Goal: Information Seeking & Learning: Find specific page/section

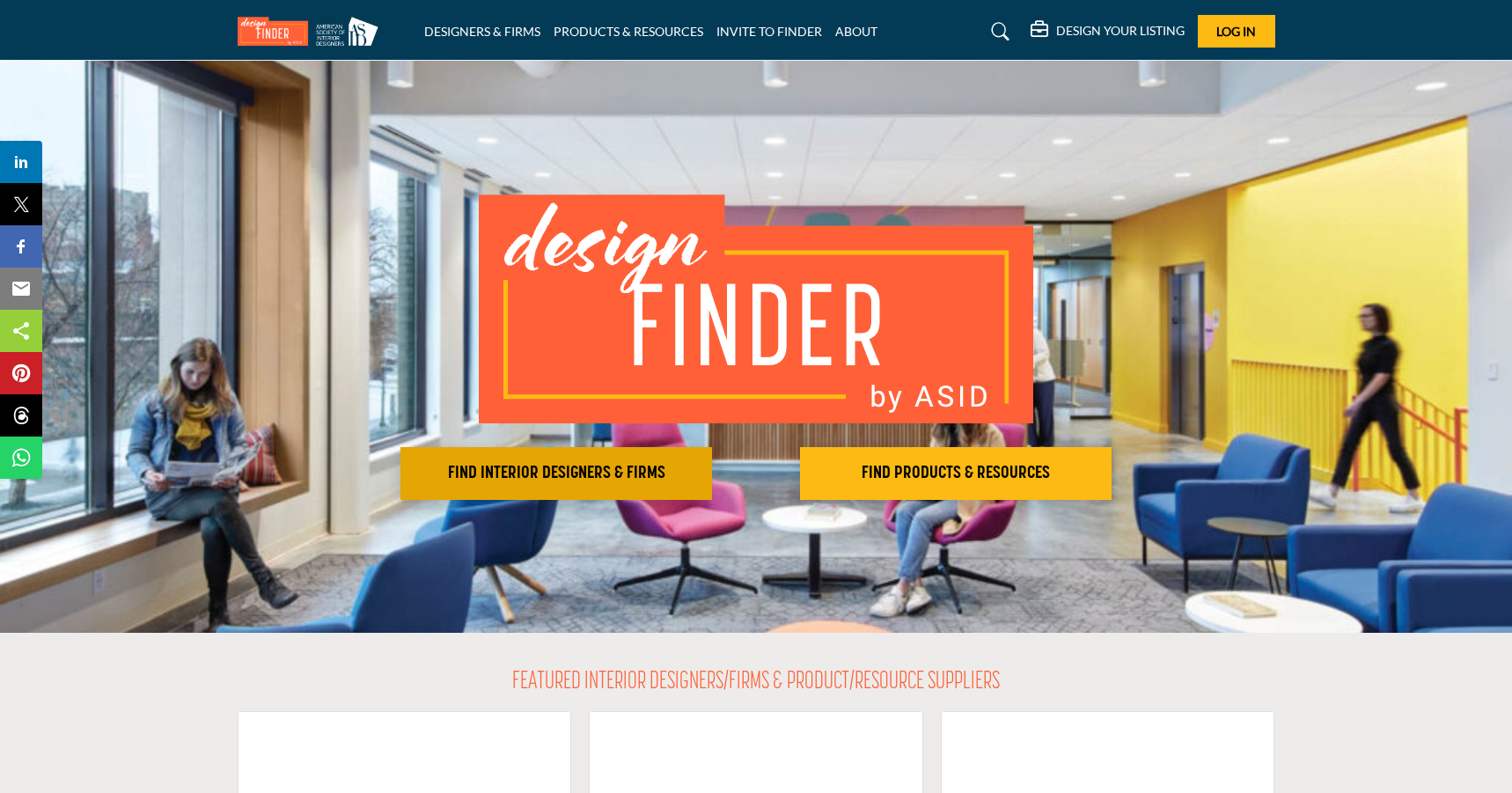
click at [566, 456] on button "FIND INTERIOR DESIGNERS & FIRMS" at bounding box center [556, 473] width 311 height 53
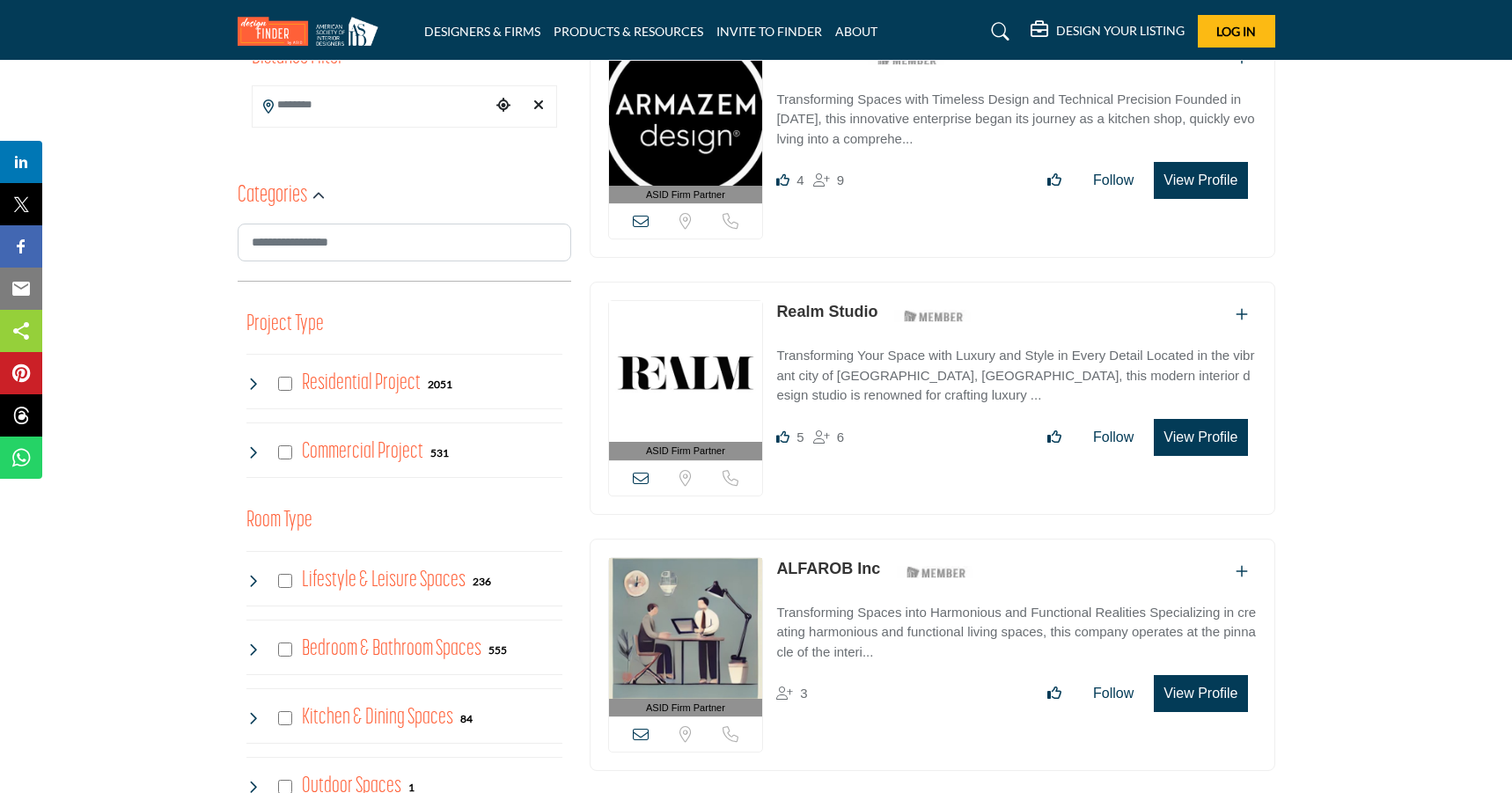
scroll to position [488, 0]
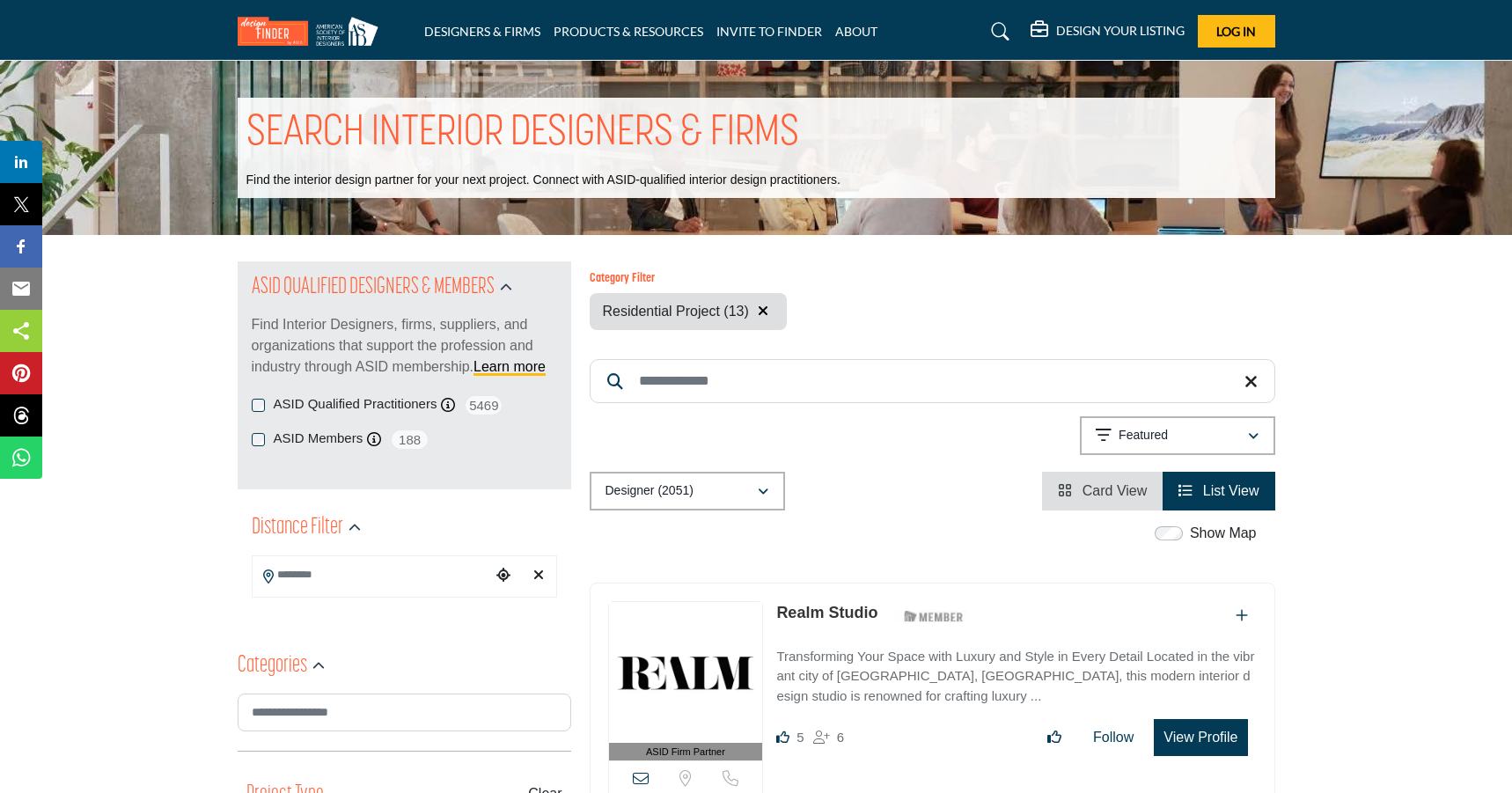
click at [841, 385] on input "Search Keyword" at bounding box center [932, 381] width 686 height 44
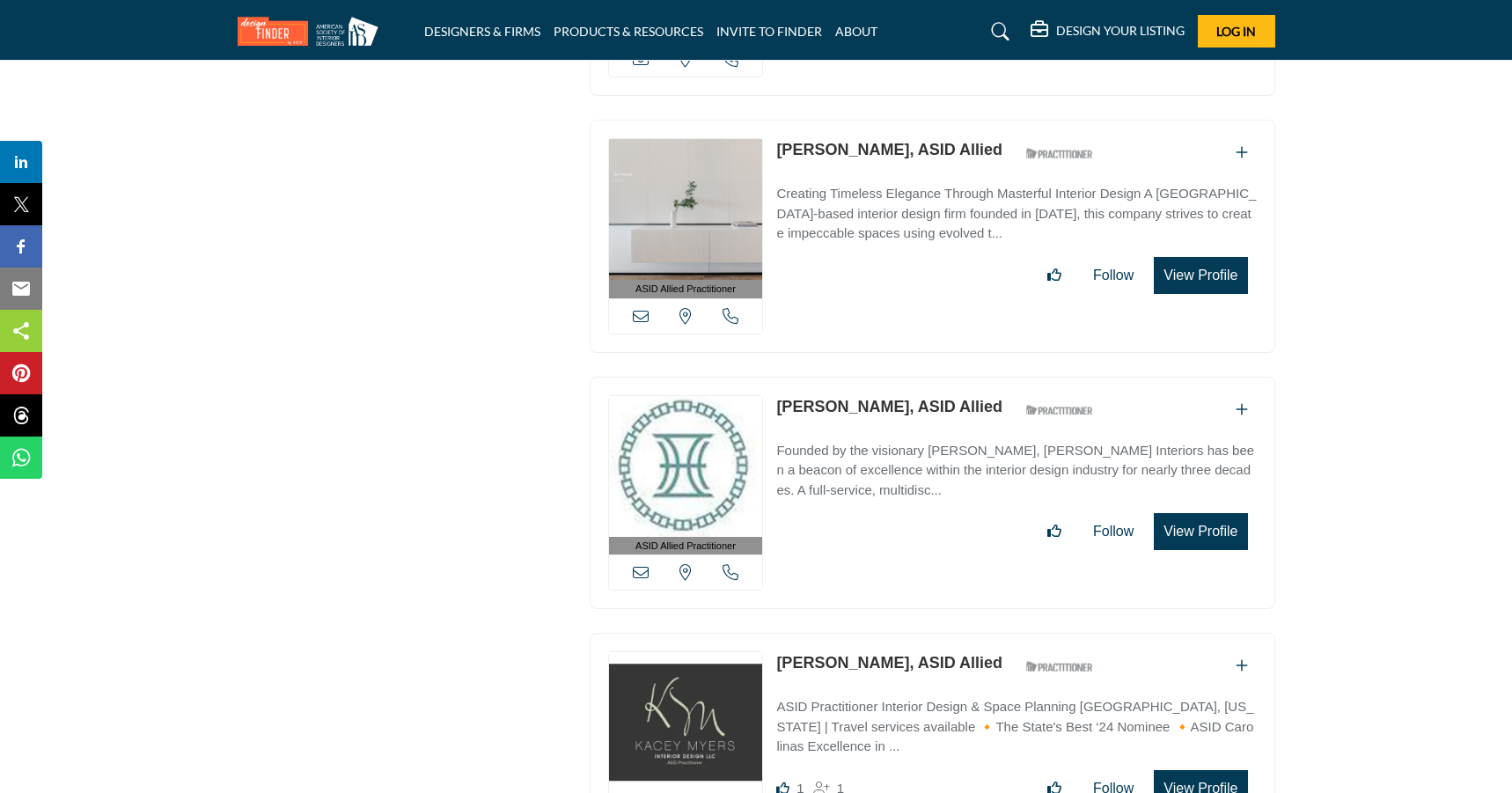
scroll to position [2501, 0]
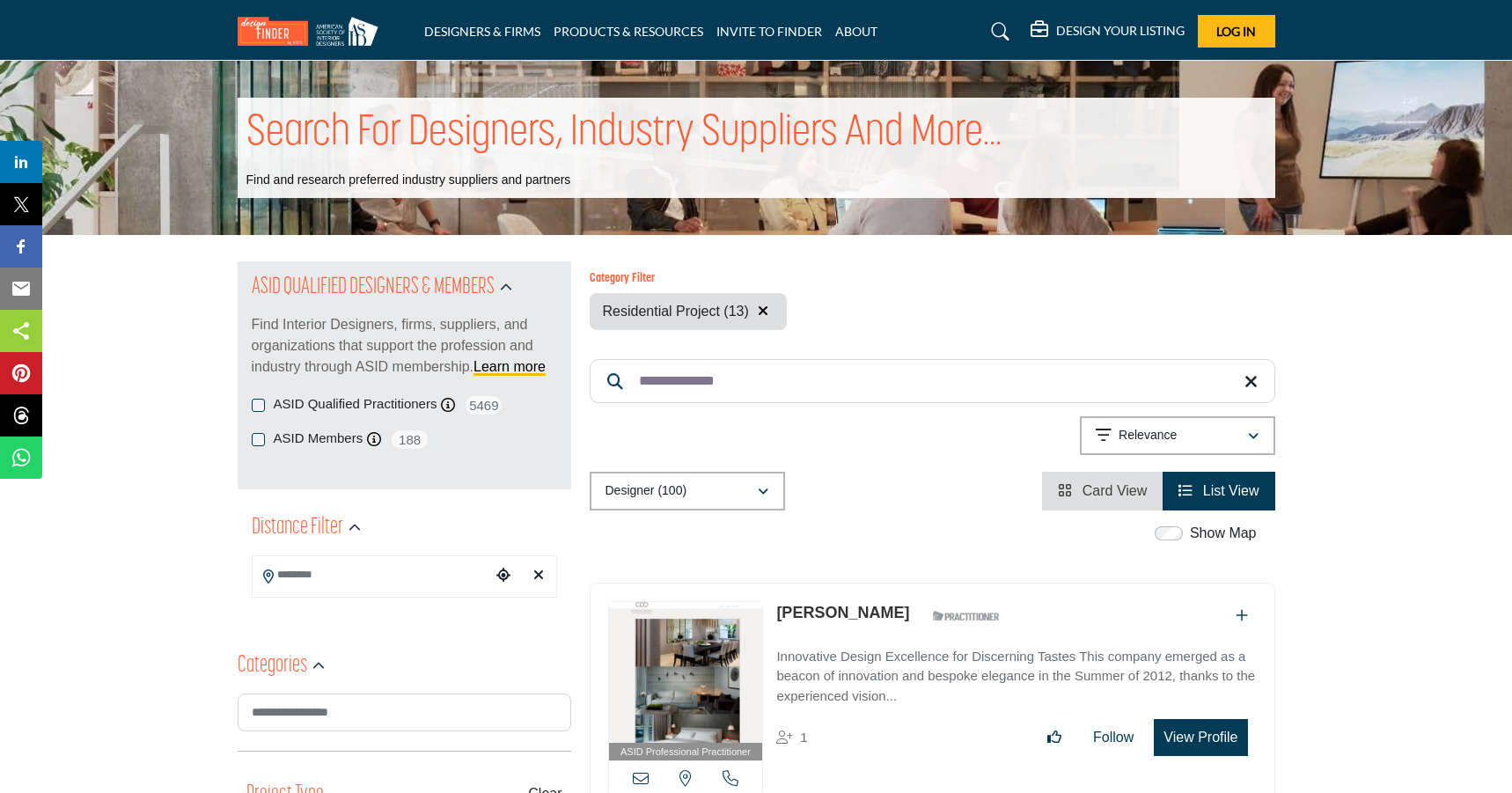
type input "**********"
click at [1106, 30] on h5 "DESIGN YOUR LISTING" at bounding box center [1120, 31] width 129 height 16
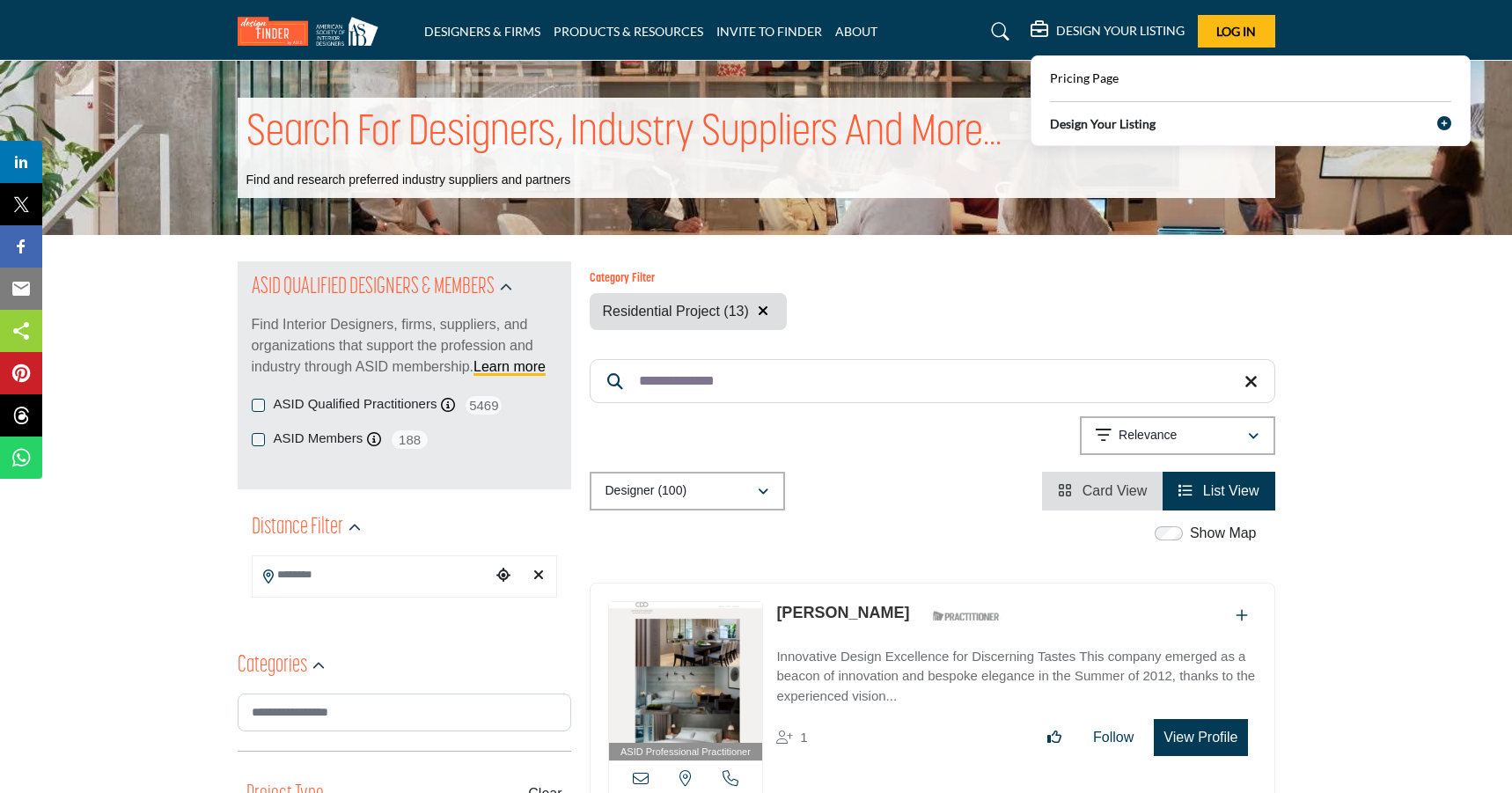
click at [1089, 129] on b "Design Your Listing" at bounding box center [1102, 123] width 106 height 18
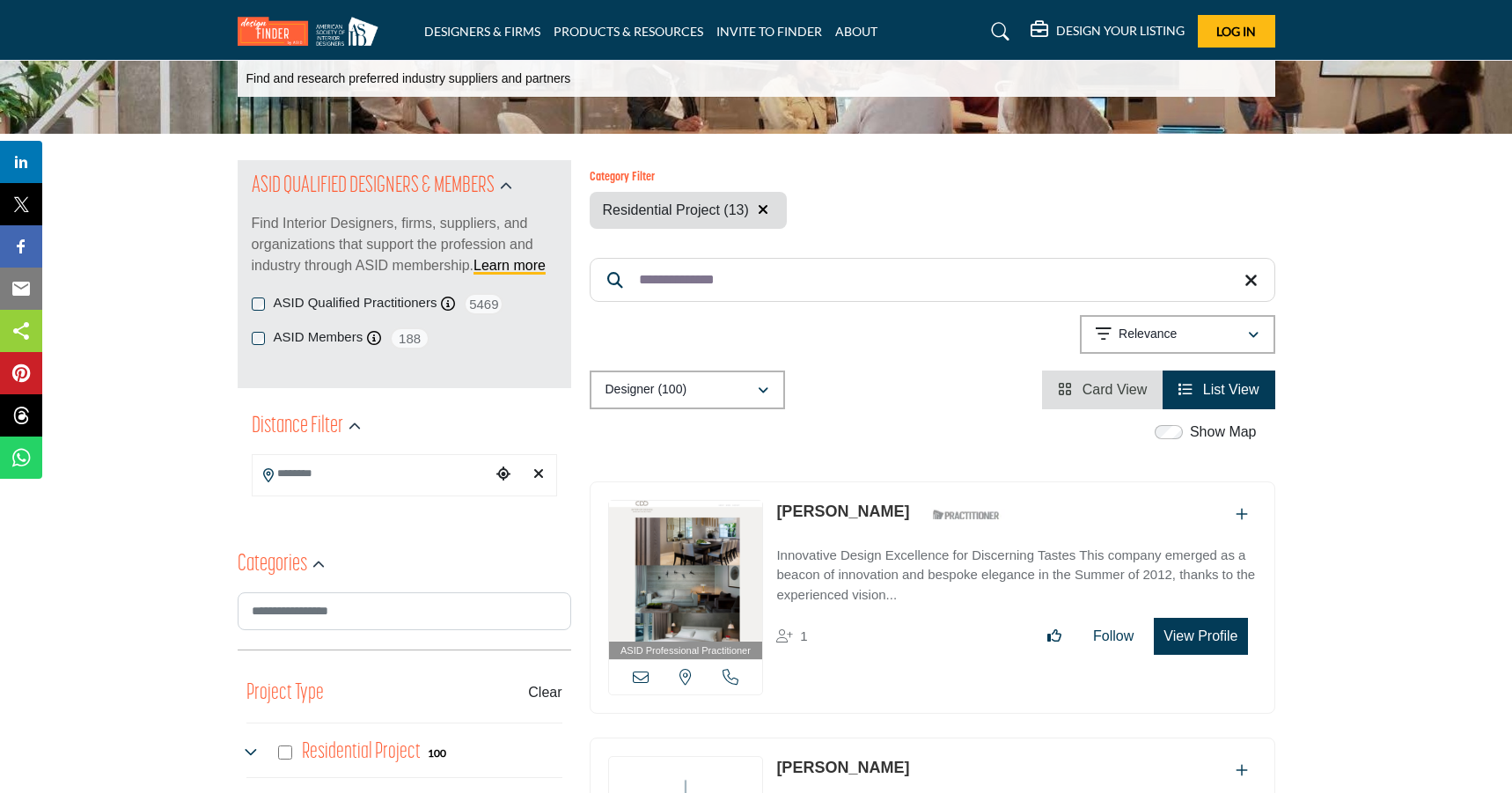
scroll to position [110, 0]
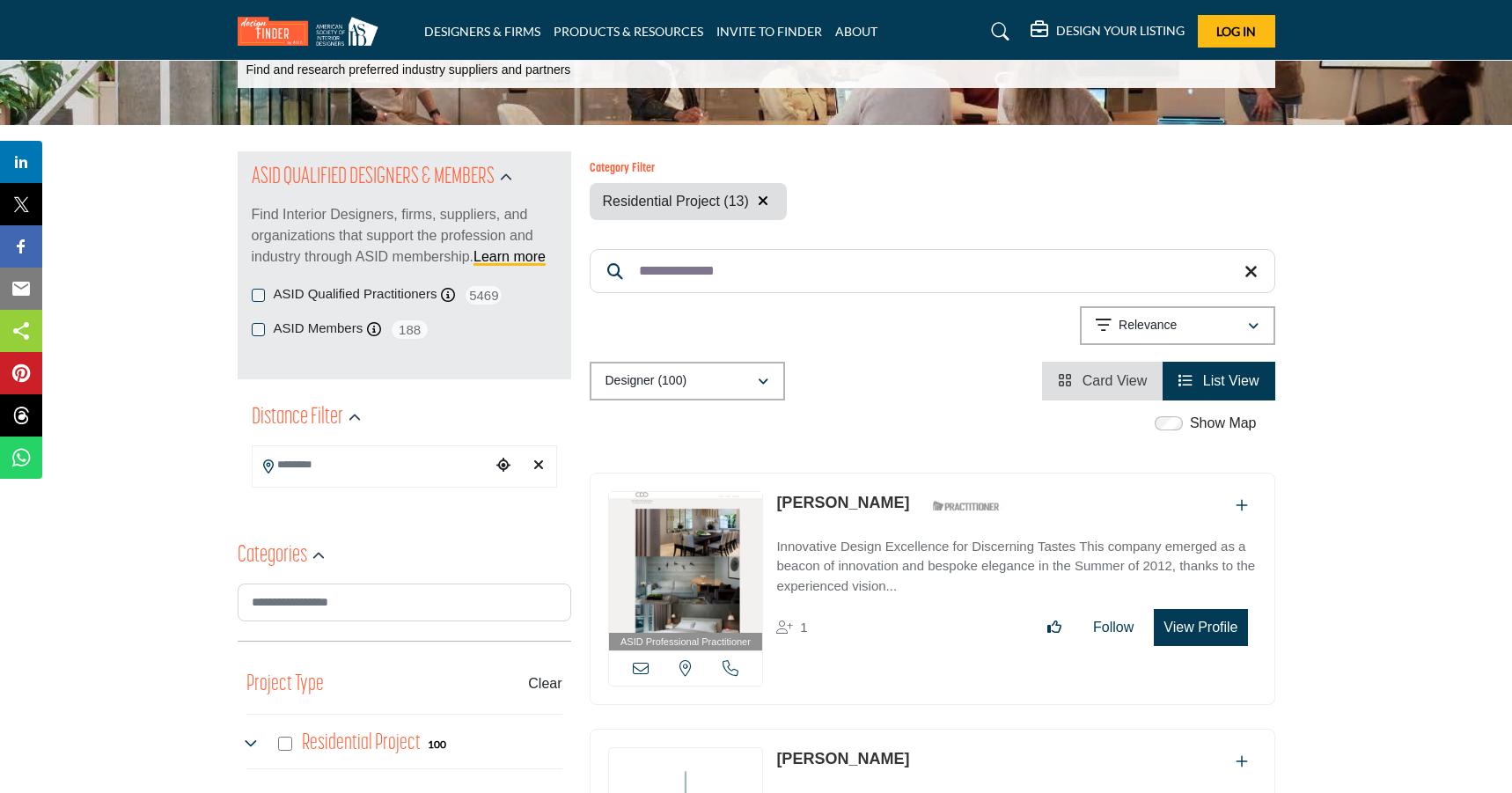
click at [761, 385] on icon "button" at bounding box center [762, 381] width 11 height 12
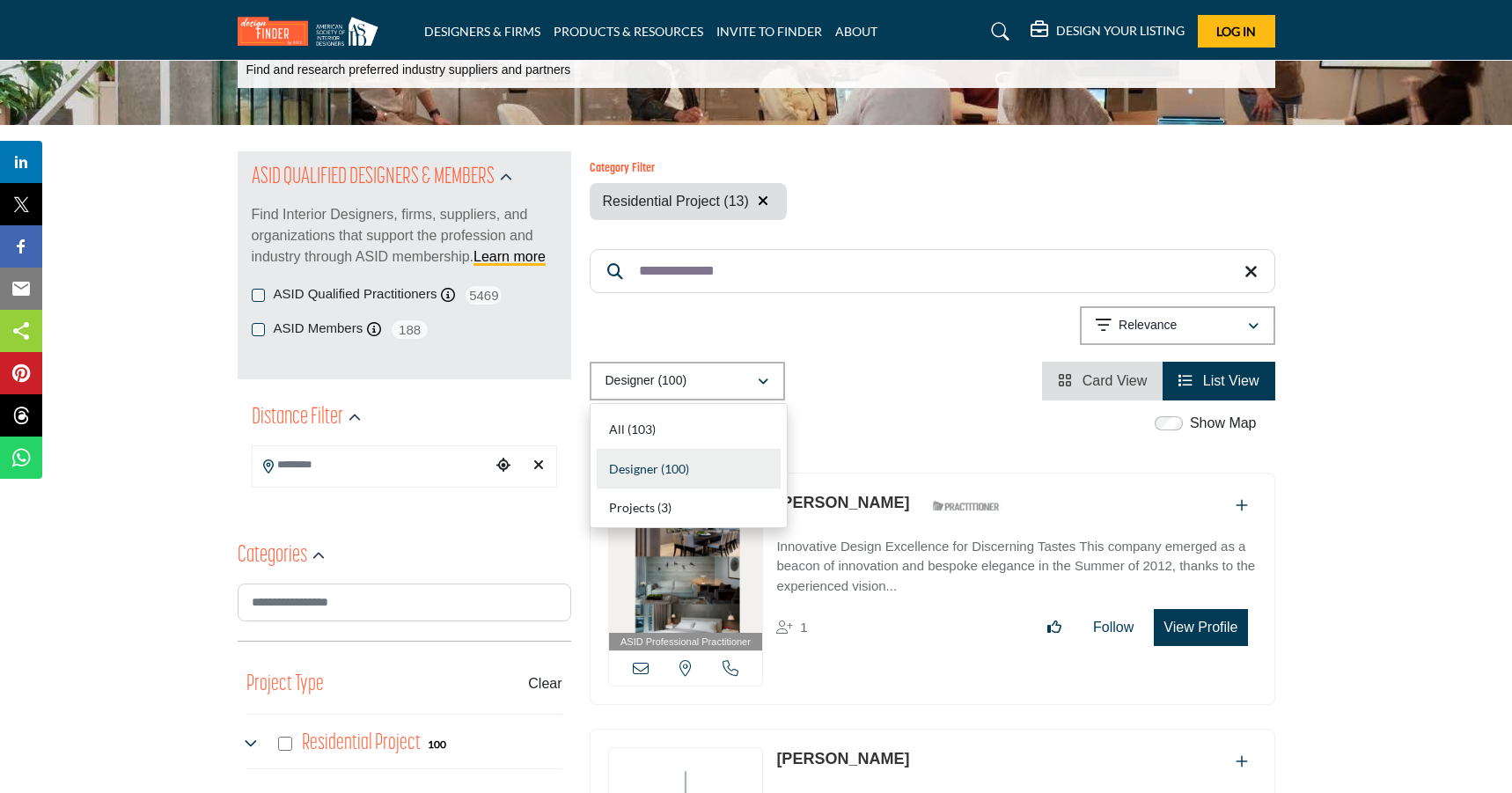
click at [761, 385] on icon "button" at bounding box center [762, 381] width 11 height 12
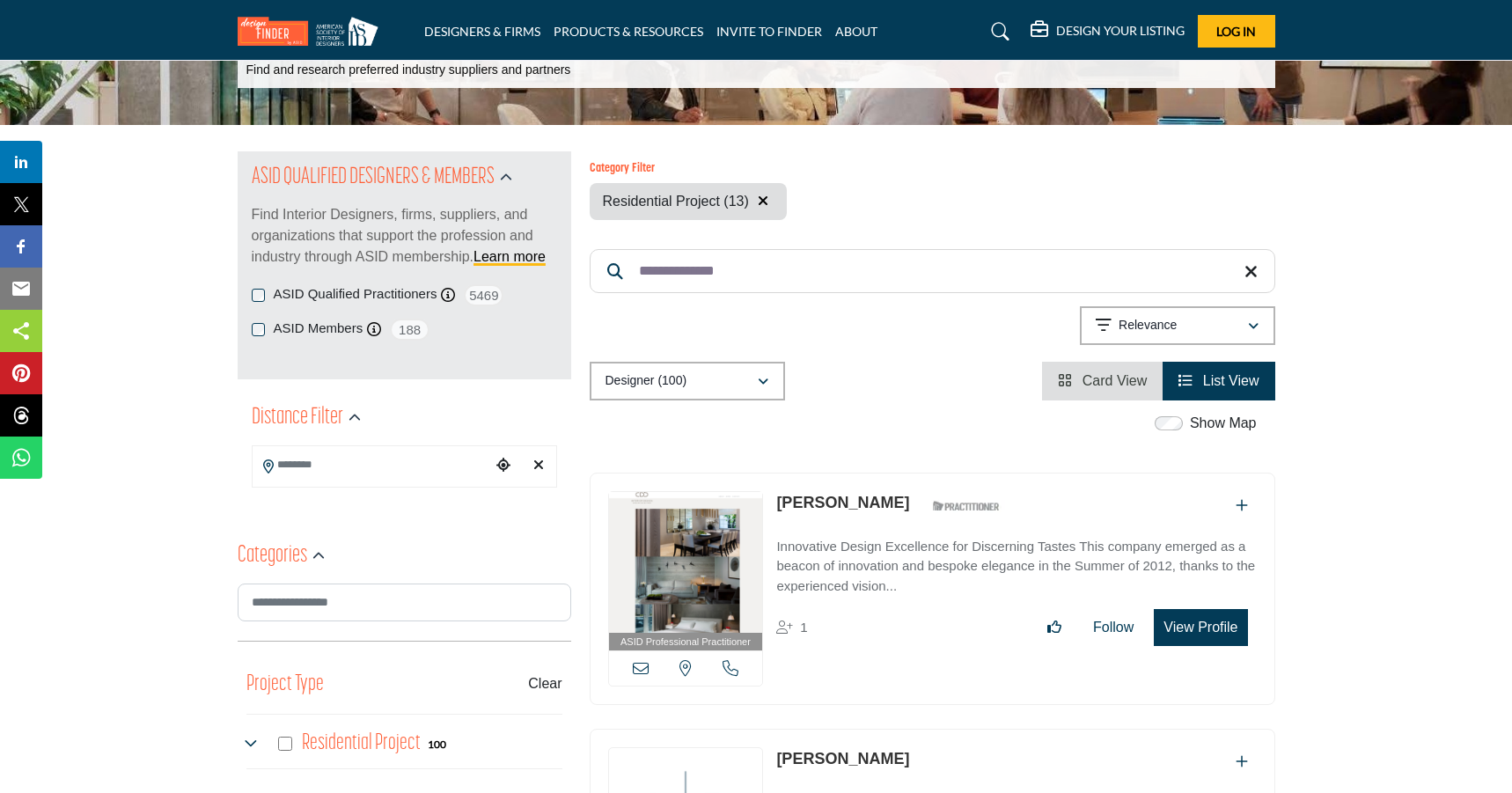
click at [1122, 382] on span "Card View" at bounding box center [1115, 381] width 65 height 15
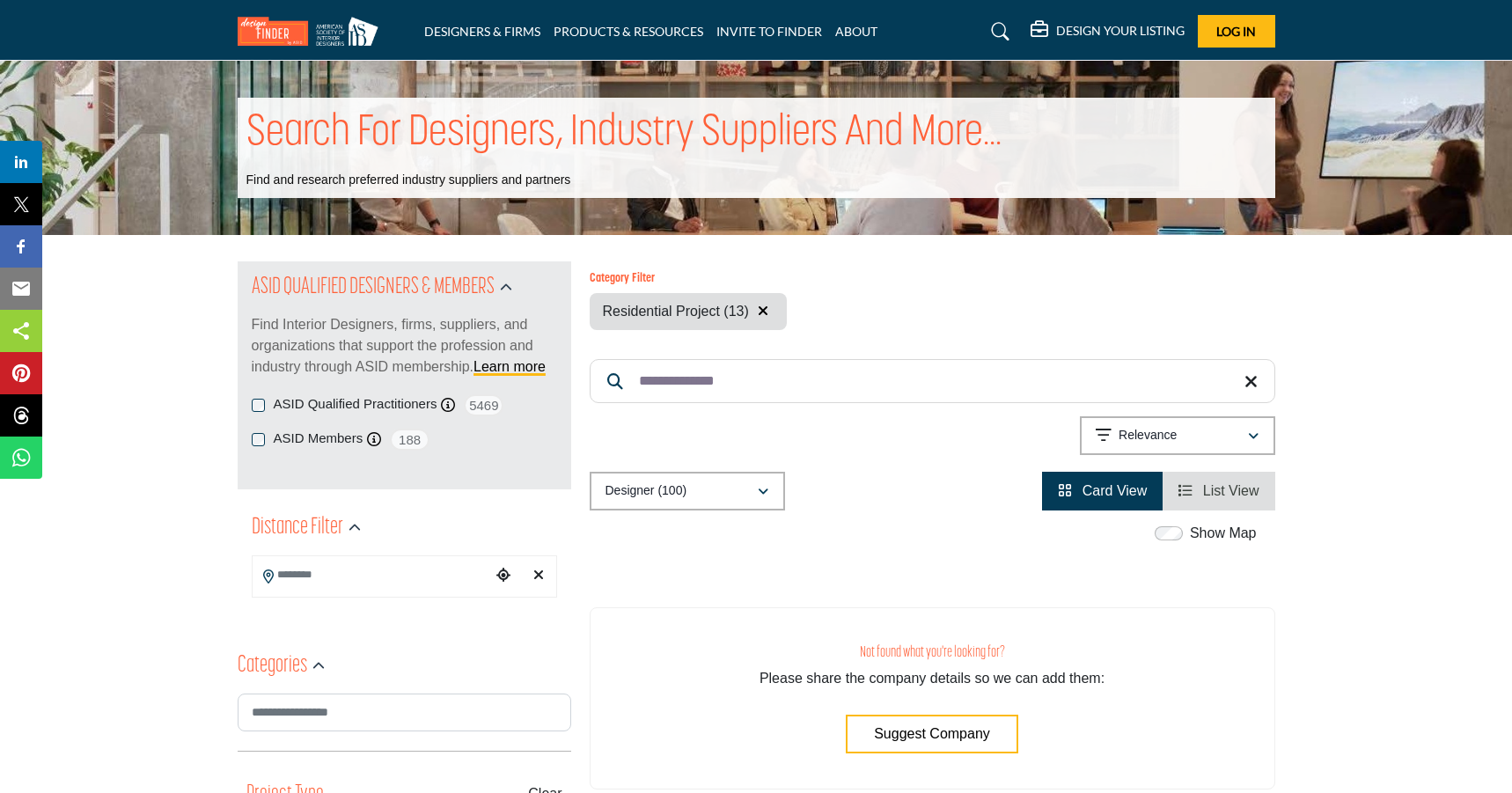
click at [1254, 439] on icon "button" at bounding box center [1252, 437] width 11 height 12
